Goal: Task Accomplishment & Management: Complete application form

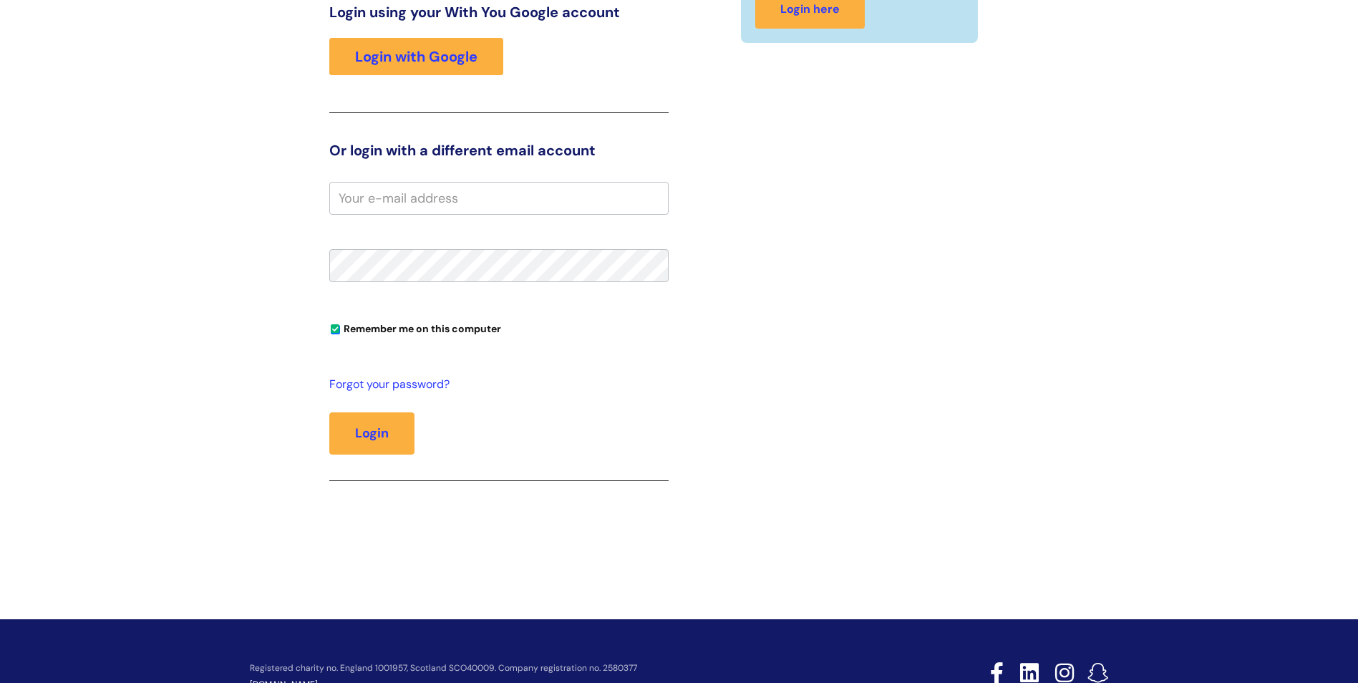
scroll to position [286, 0]
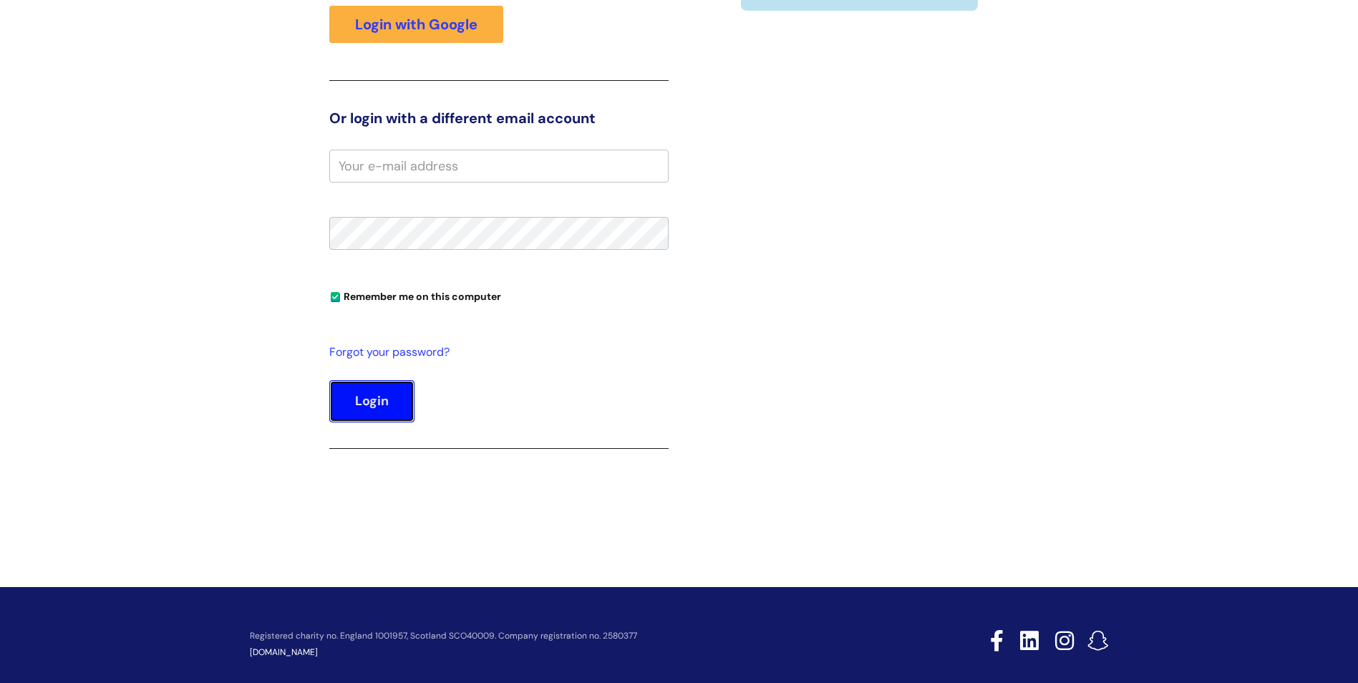
click at [399, 391] on button "Login" at bounding box center [371, 401] width 85 height 42
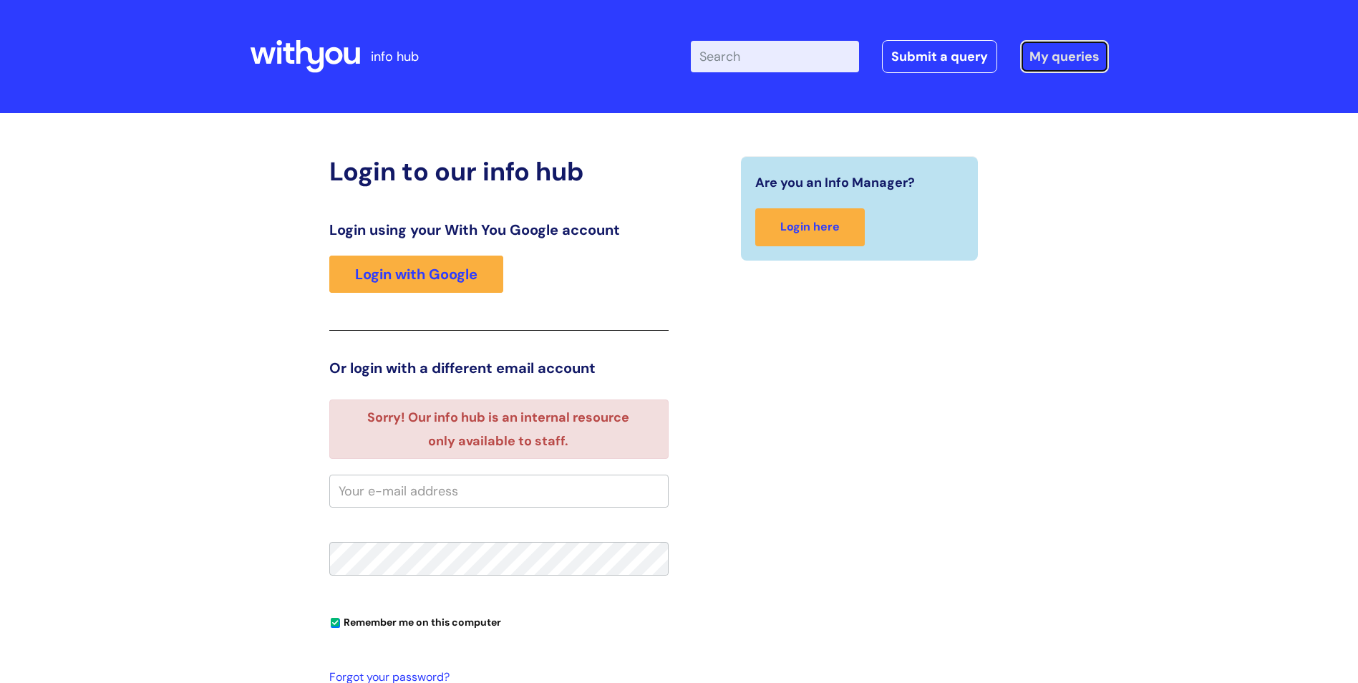
click at [1078, 55] on link "My queries" at bounding box center [1064, 56] width 89 height 33
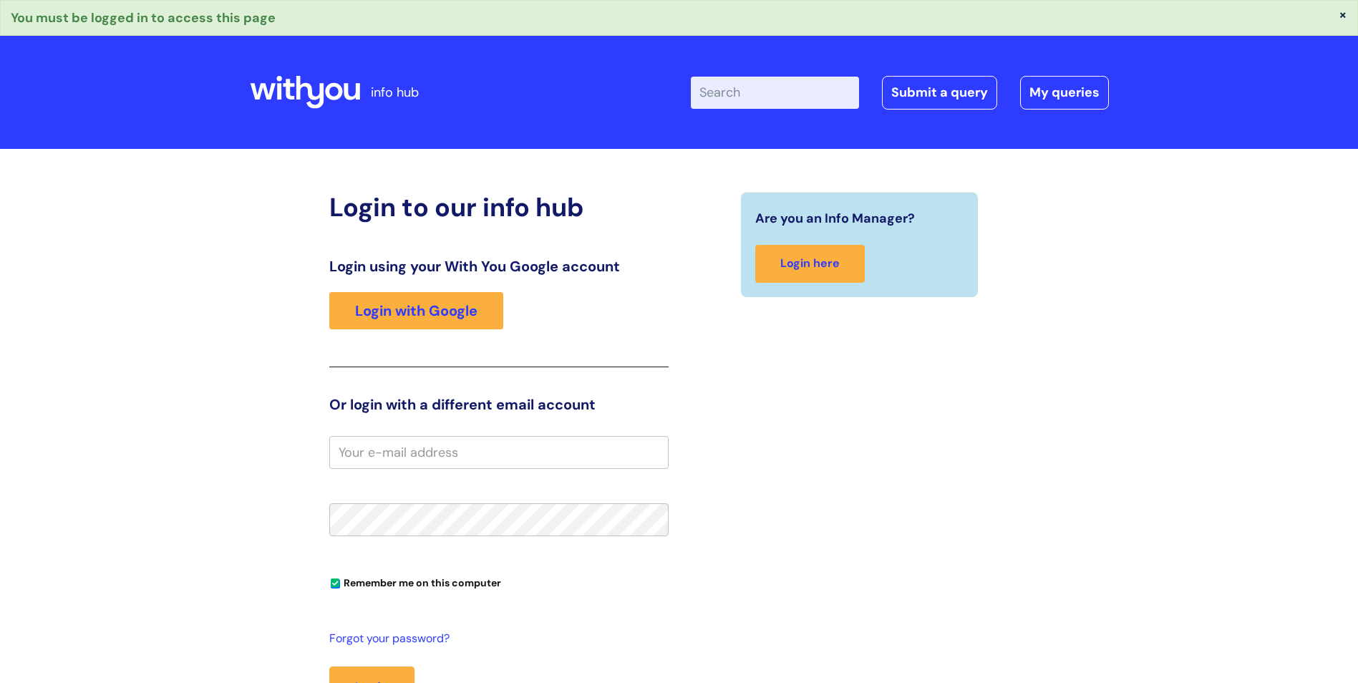
click at [812, 93] on input "Enter your search term here..." at bounding box center [775, 92] width 168 height 31
type input "password"
click button "Search" at bounding box center [0, 0] width 0 height 0
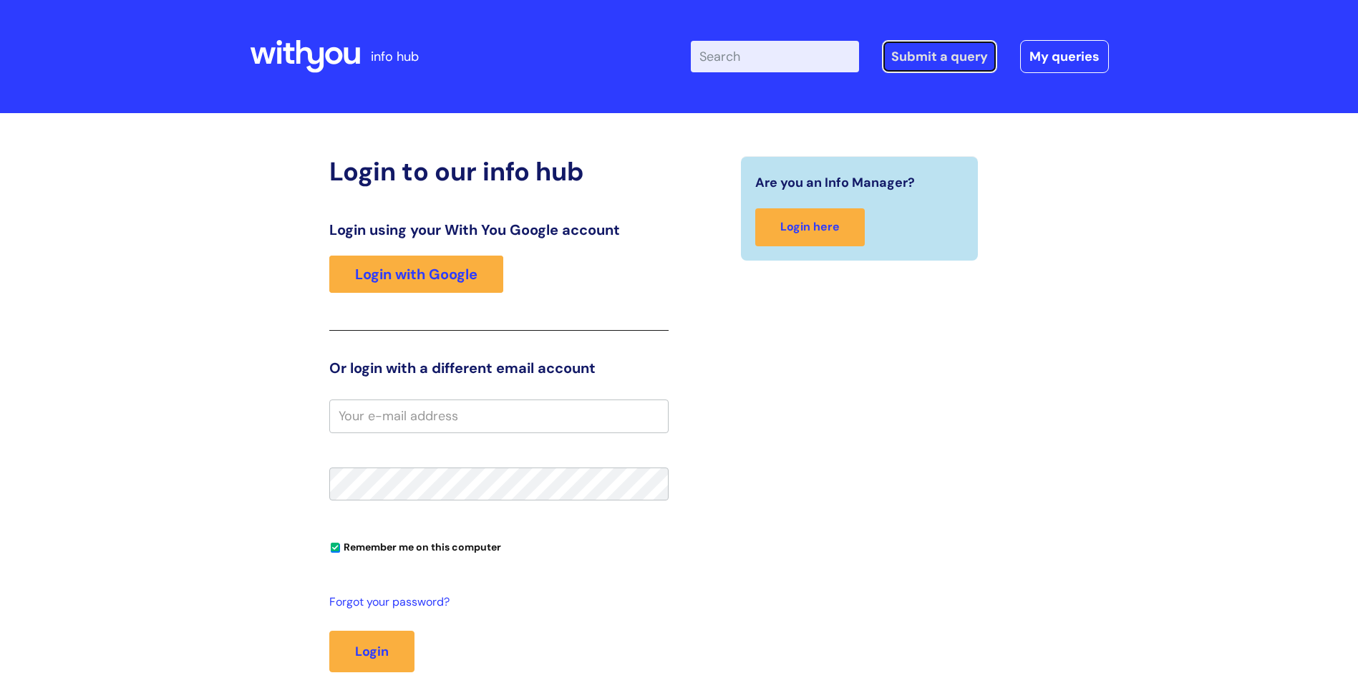
click at [913, 58] on link "Submit a query" at bounding box center [939, 56] width 115 height 33
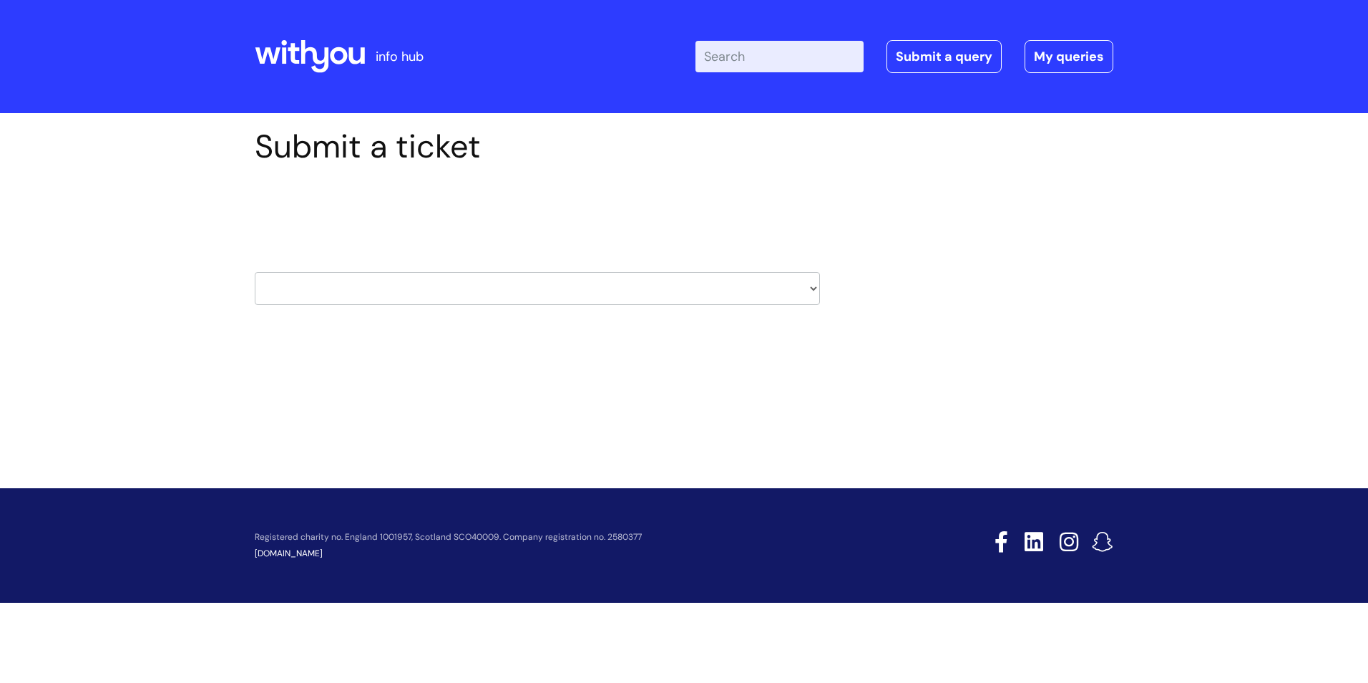
click at [816, 286] on select "HR / People IT and Support Clinical Drug Alerts Finance Accounts Data Support T…" at bounding box center [537, 288] width 565 height 33
select select "it_and_support"
click at [255, 272] on select "HR / People IT and Support Clinical Drug Alerts Finance Accounts Data Support T…" at bounding box center [537, 288] width 565 height 33
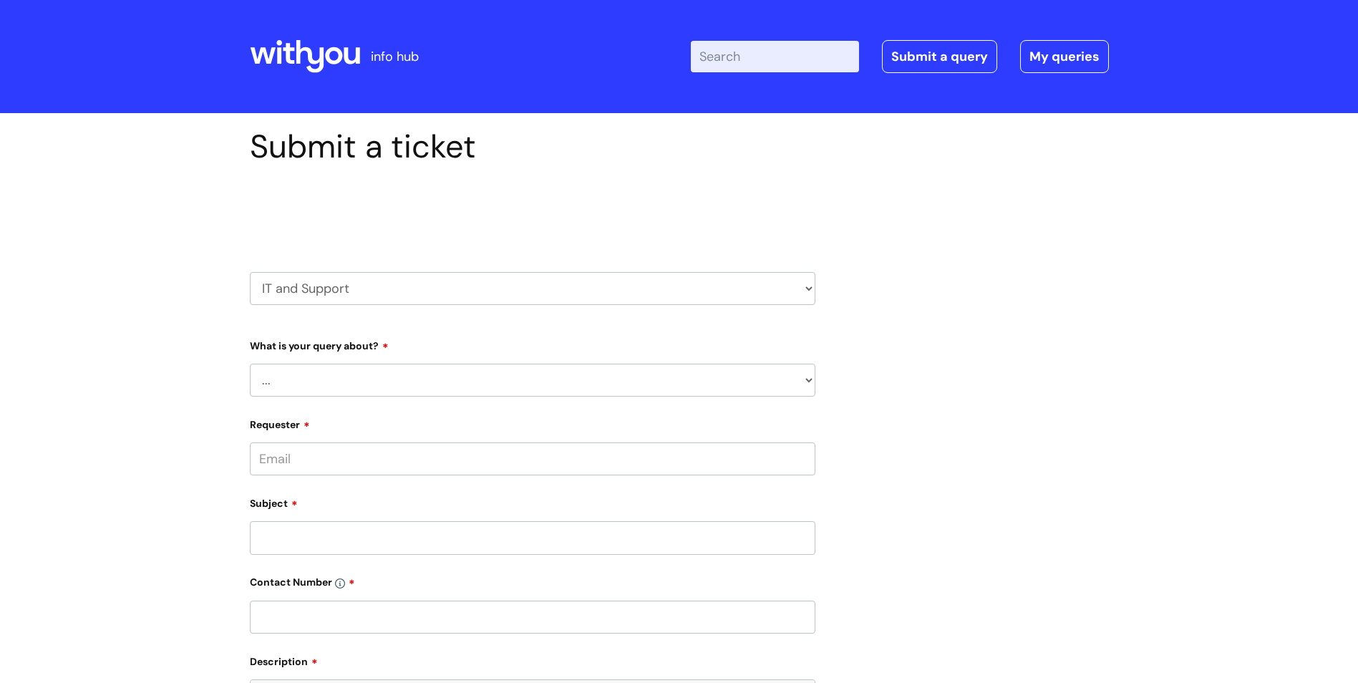
click at [797, 380] on select "... Mobile Phone Reset & MFA Accounts, Starters and Leavers IT Hardware issue I…" at bounding box center [532, 380] width 565 height 33
select select "Mobile Phone Reset & MFA"
click at [250, 364] on select "... Mobile Phone Reset & MFA Accounts, Starters and Leavers IT Hardware issue I…" at bounding box center [532, 380] width 565 height 33
click at [809, 459] on select "... Support with Mobile Phone Reset & MFA" at bounding box center [538, 453] width 554 height 33
select select "Support with Mobile Phone Reset & MFA"
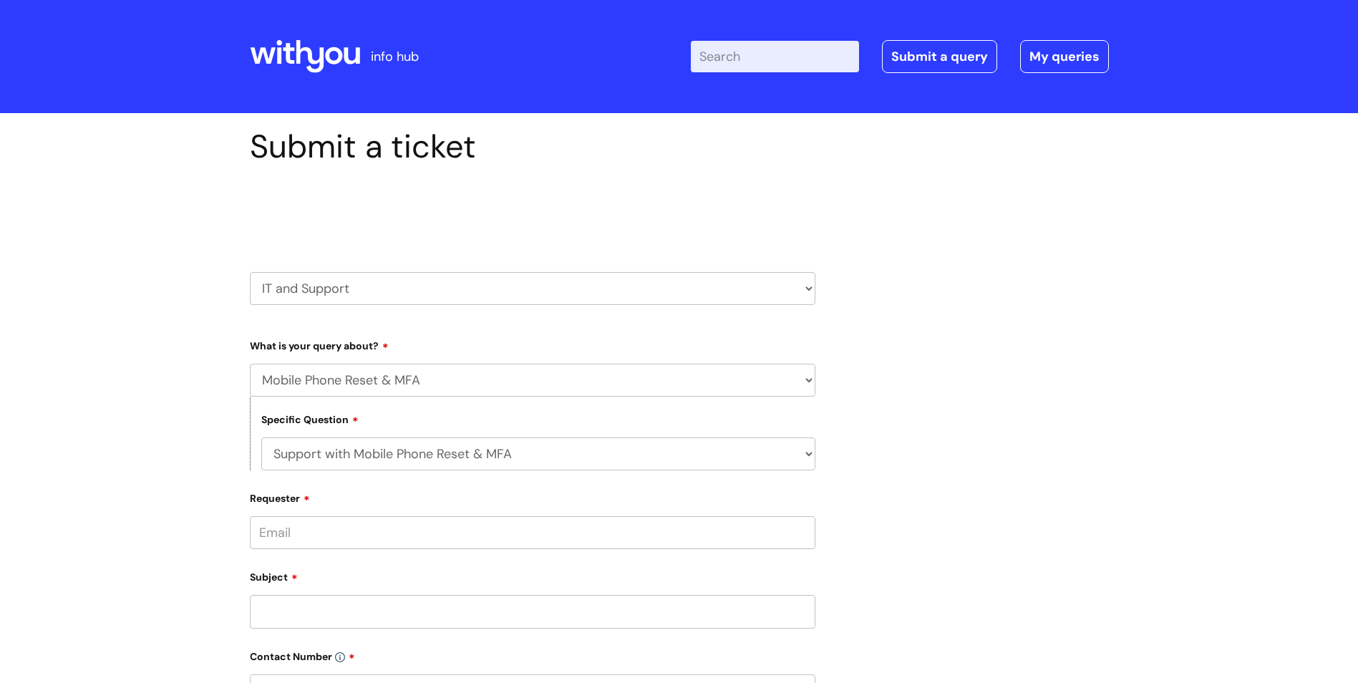
click at [261, 437] on select "... Support with Mobile Phone Reset & MFA" at bounding box center [538, 453] width 554 height 33
click at [464, 522] on input "Requester" at bounding box center [532, 532] width 565 height 33
click at [990, 483] on div "Submit a ticket Select issue type HR / People IT and Support Clinical Drug Aler…" at bounding box center [679, 575] width 880 height 896
